Goal: Obtain resource: Obtain resource

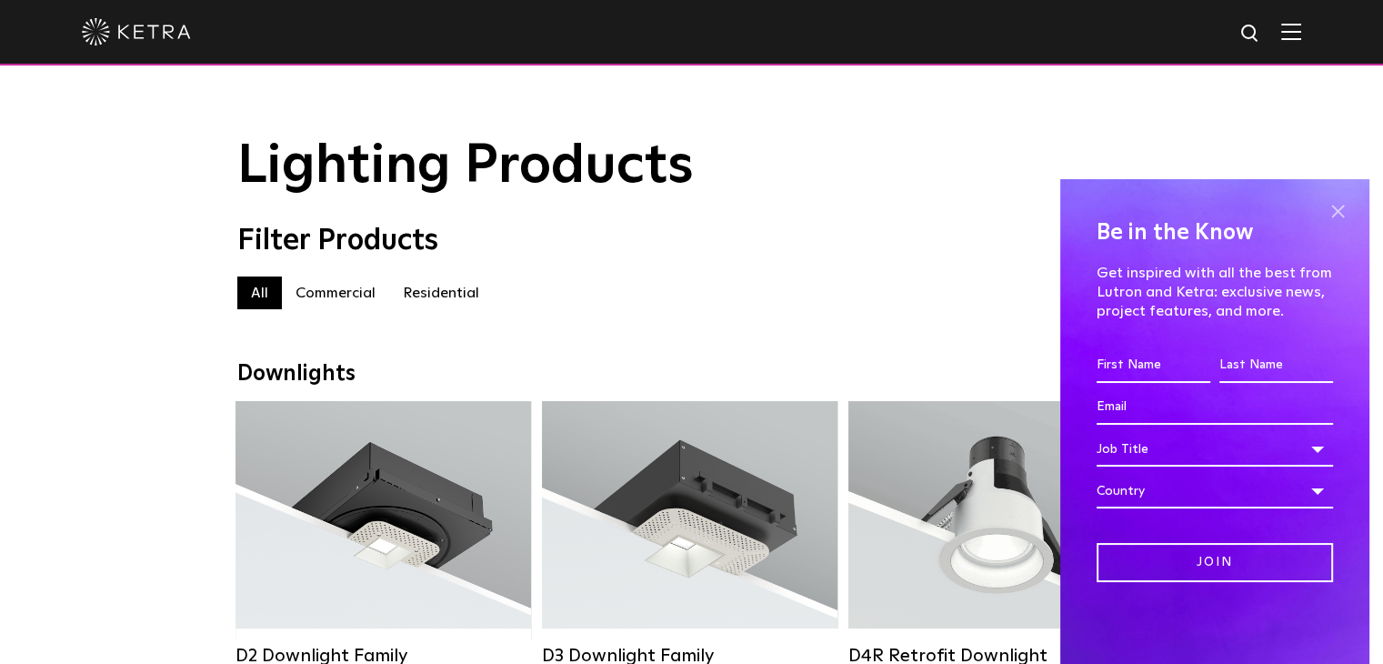
click at [1342, 219] on span at bounding box center [1337, 210] width 27 height 27
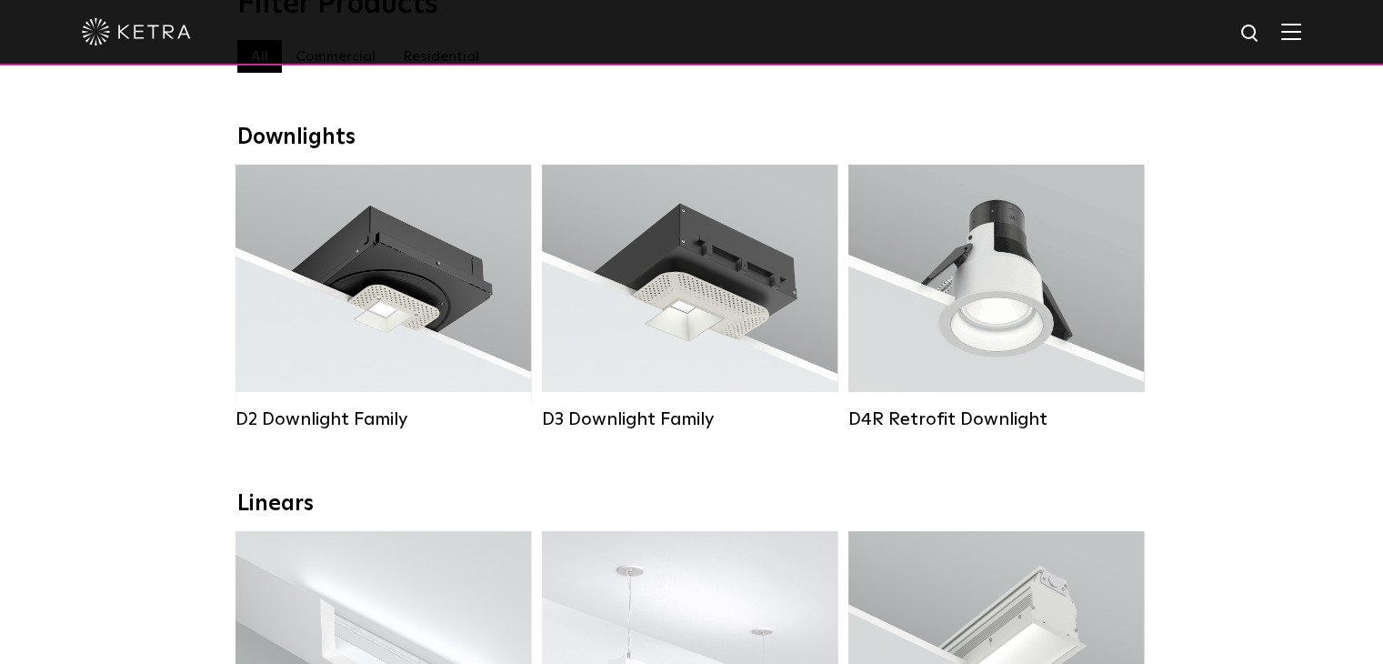
scroll to position [273, 0]
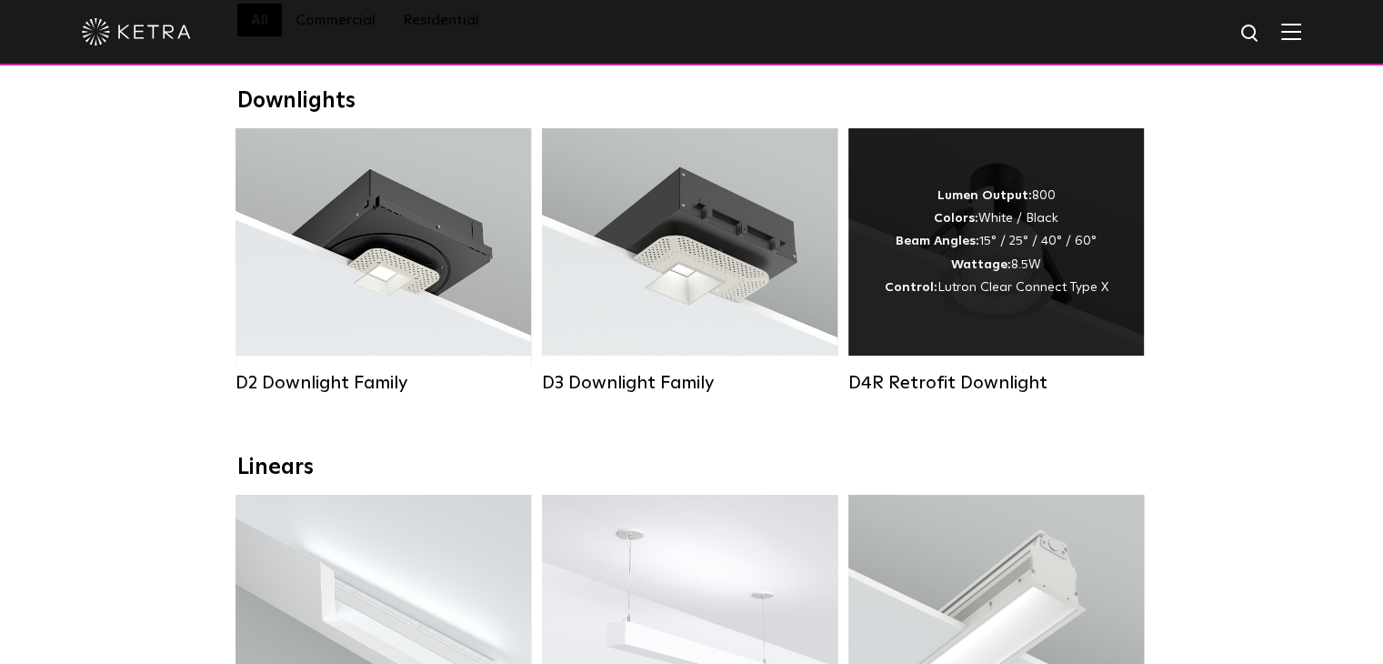
click at [957, 225] on strong "Colors:" at bounding box center [956, 218] width 45 height 13
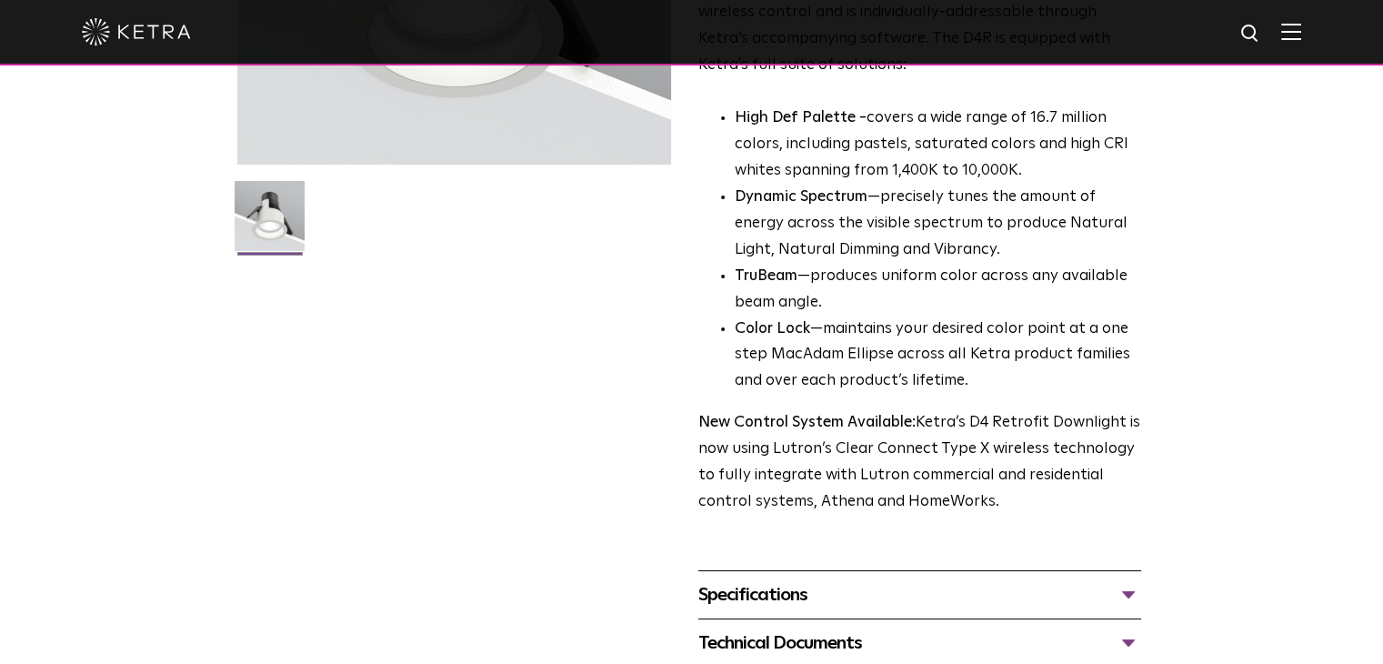
scroll to position [593, 0]
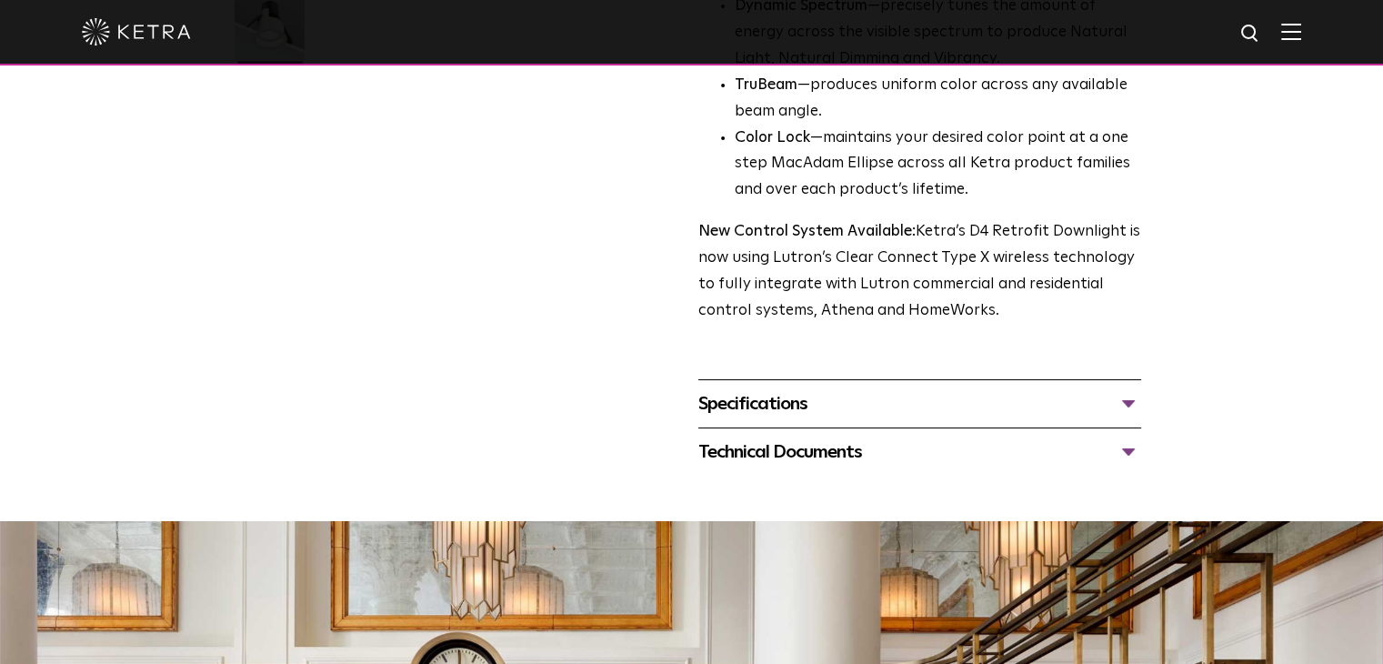
click at [787, 403] on div "Specifications" at bounding box center [919, 403] width 443 height 29
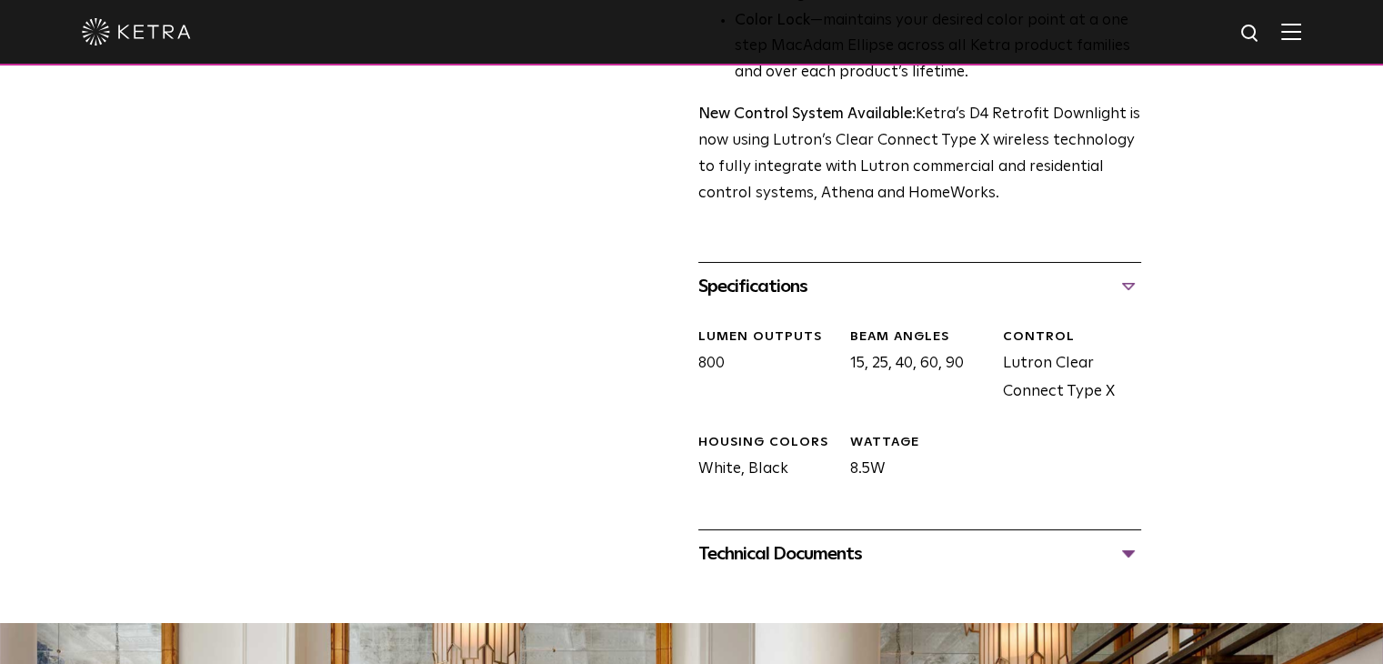
scroll to position [866, 0]
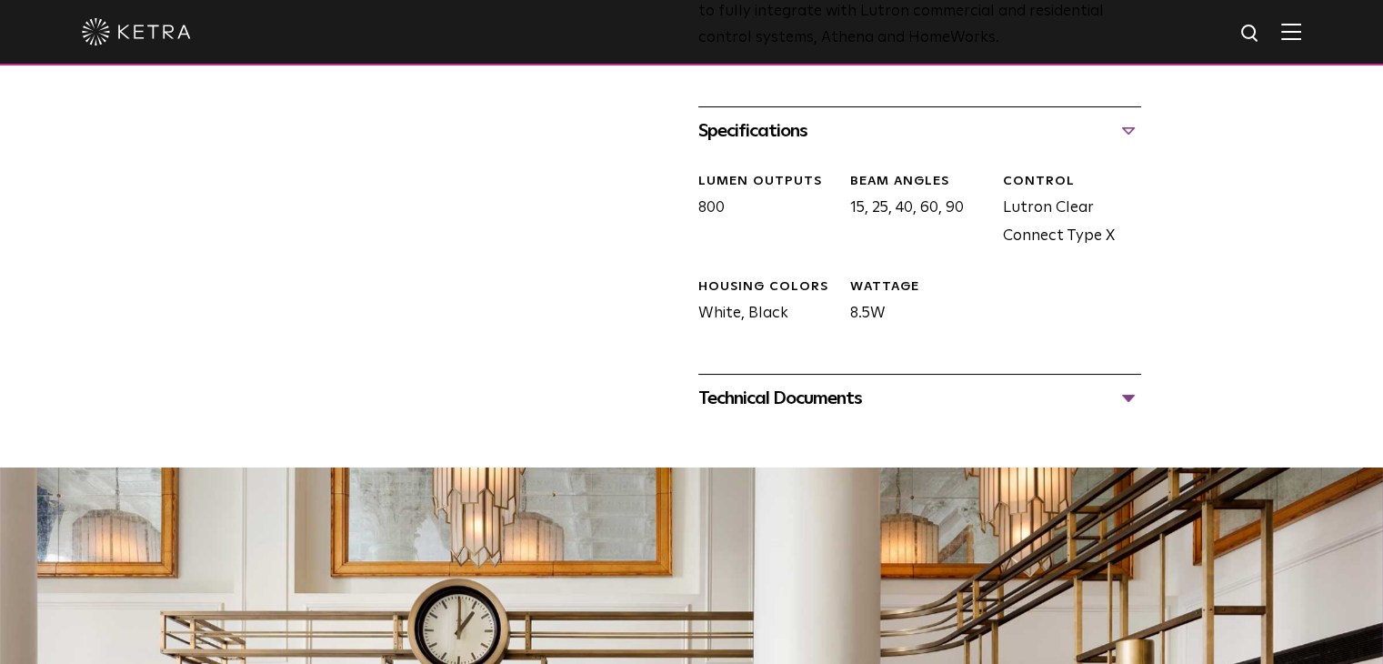
click at [1127, 129] on div "Specifications" at bounding box center [919, 130] width 443 height 29
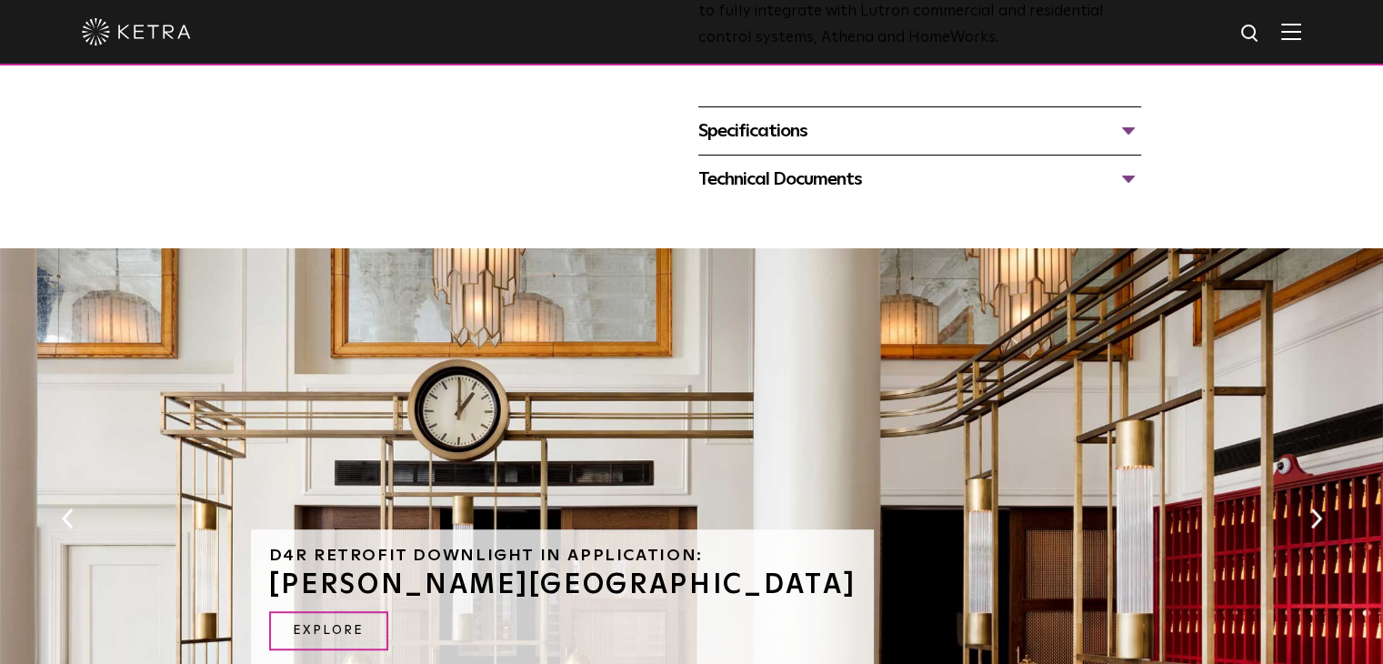
click at [1111, 183] on div "Technical Documents" at bounding box center [919, 179] width 443 height 29
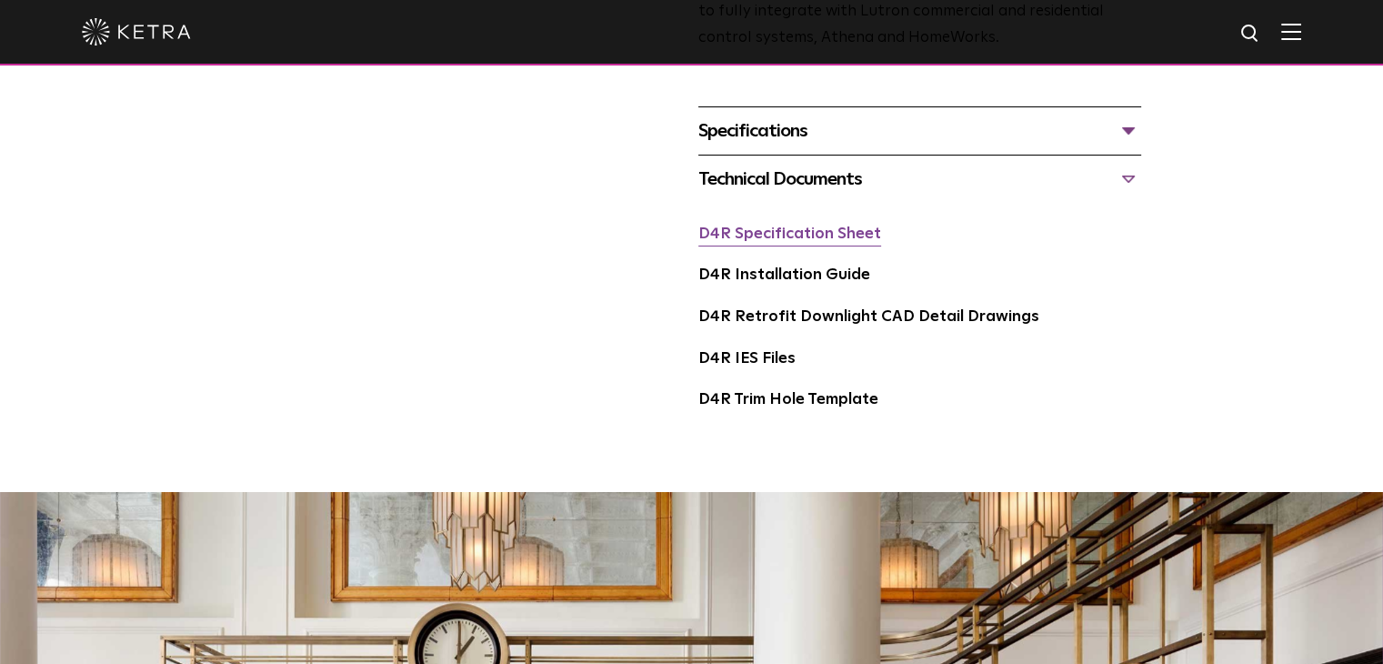
click at [789, 236] on link "D4R Specification Sheet" at bounding box center [789, 233] width 183 height 15
